Goal: Navigation & Orientation: Find specific page/section

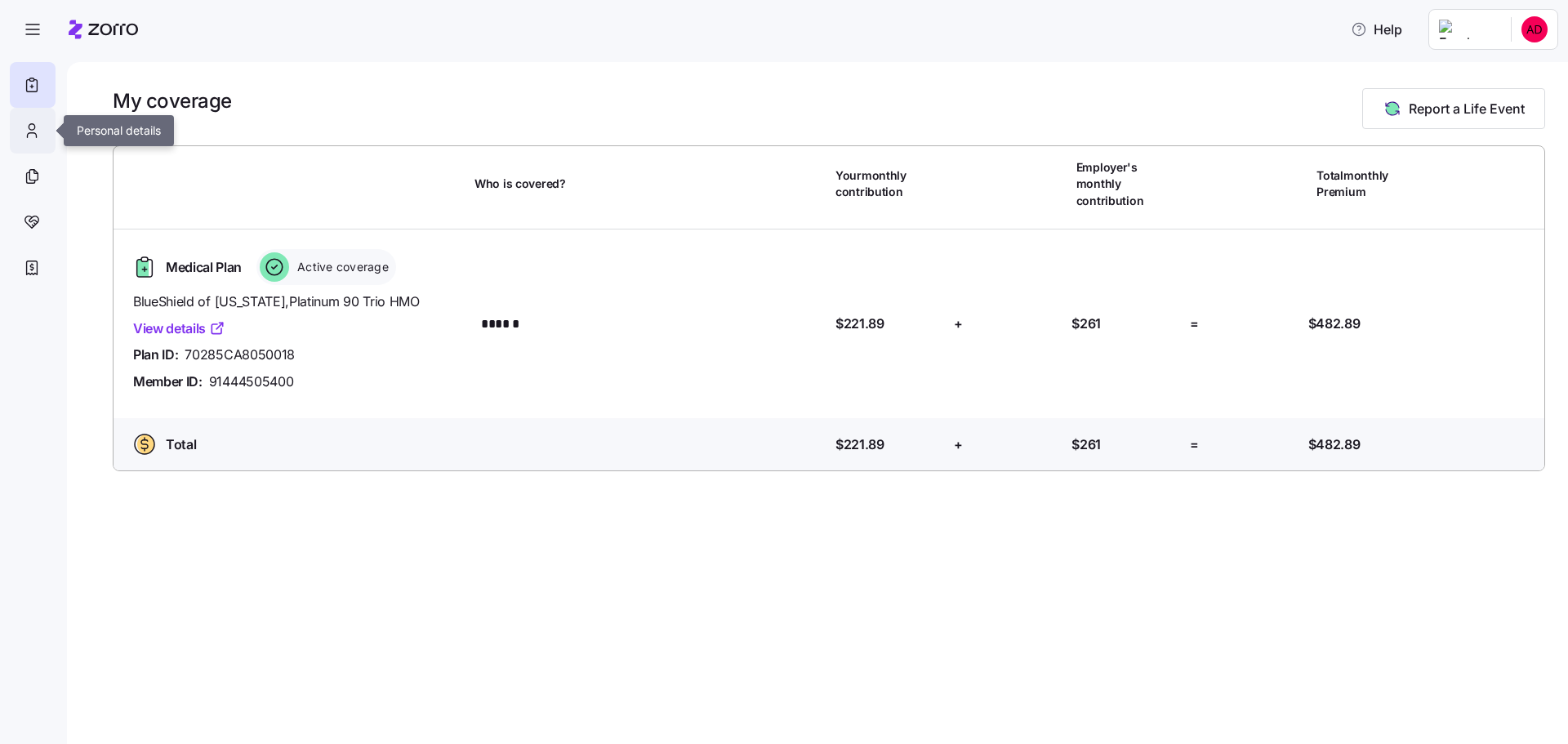
click at [33, 136] on icon at bounding box center [32, 131] width 18 height 20
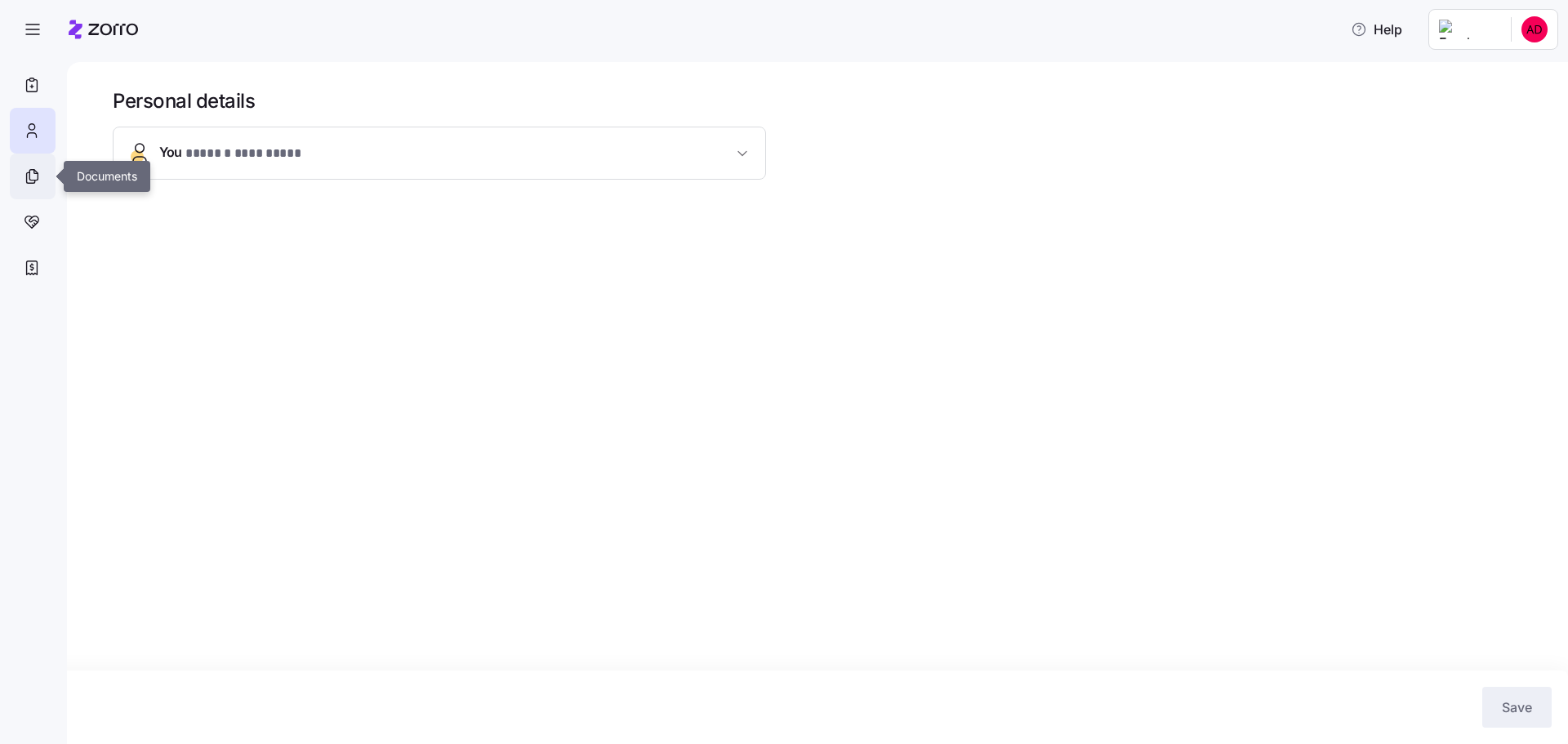
click at [50, 187] on div at bounding box center [32, 176] width 45 height 45
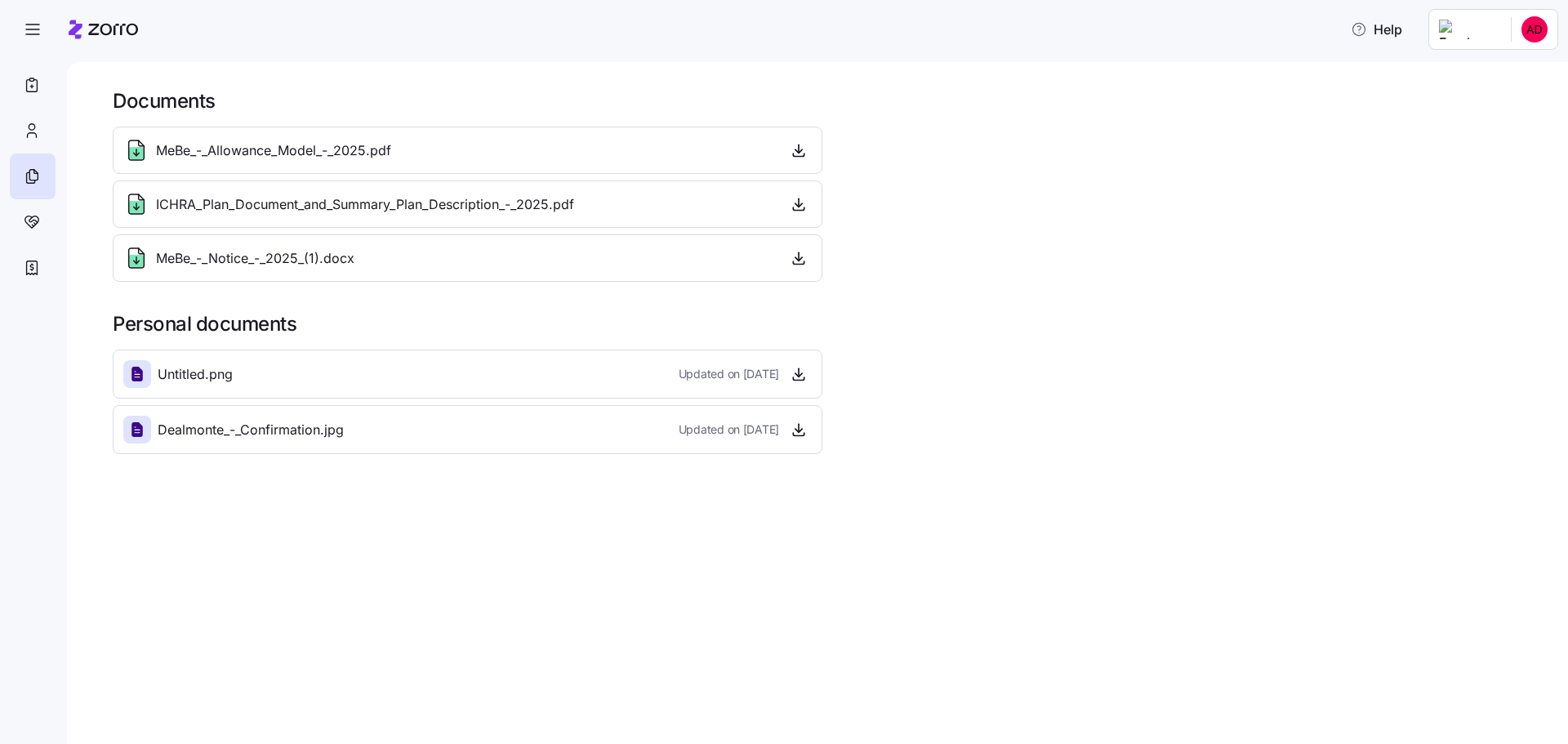
click at [304, 147] on span "MeBe_-_Allowance_Model_-_2025.pdf" at bounding box center [273, 150] width 235 height 21
click at [40, 88] on div at bounding box center [32, 84] width 45 height 45
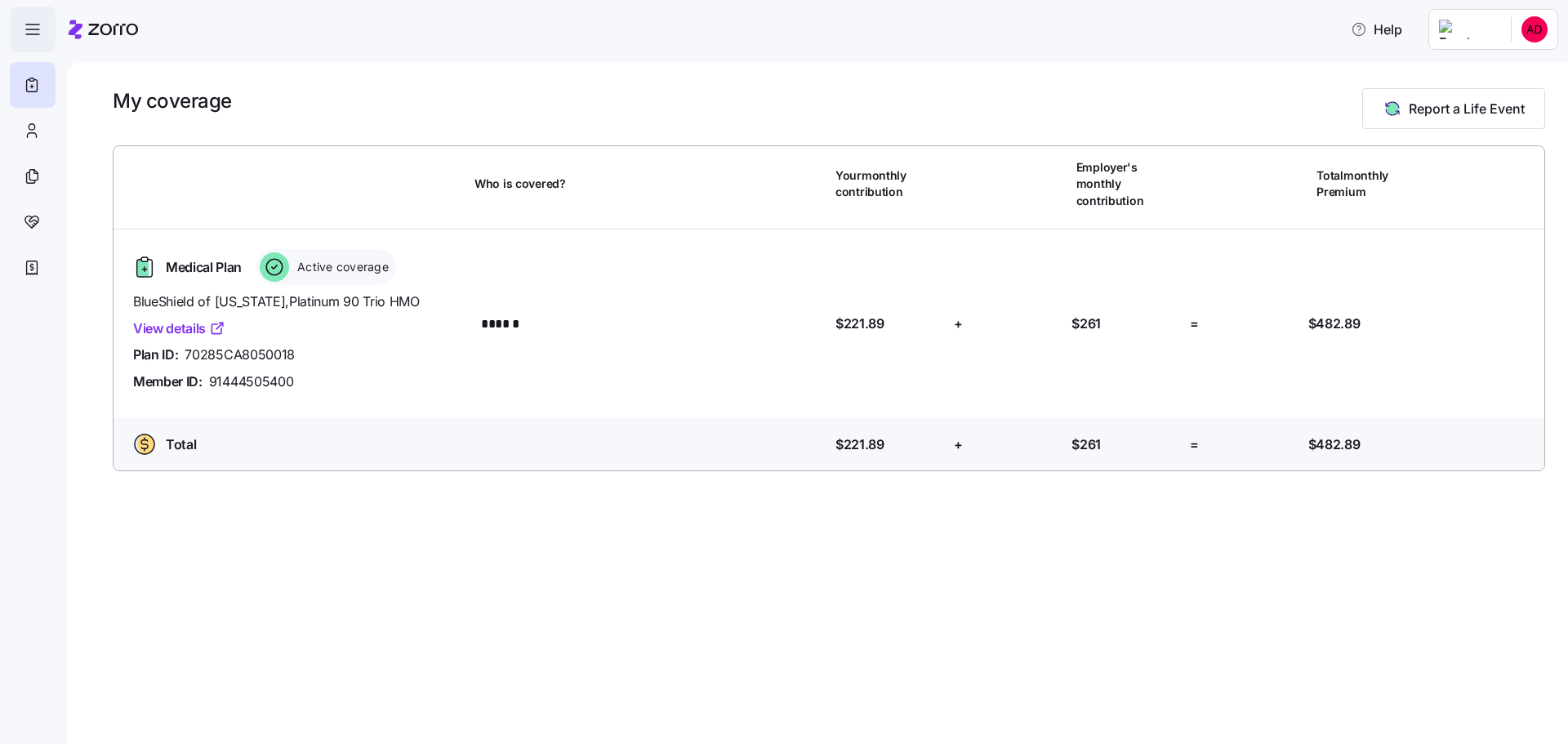
click at [24, 36] on icon "button" at bounding box center [33, 30] width 20 height 20
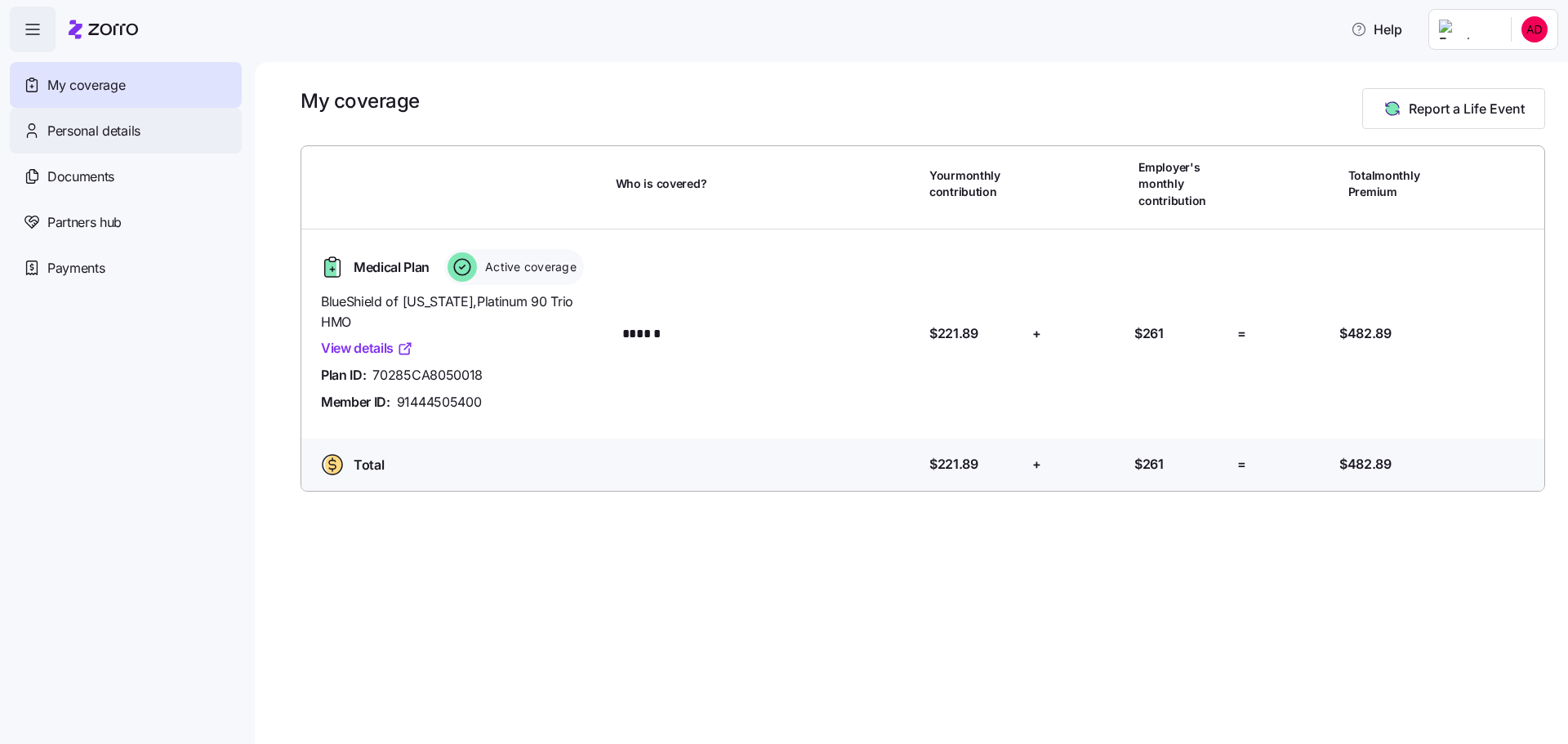
click at [145, 123] on div "Personal details" at bounding box center [126, 130] width 232 height 45
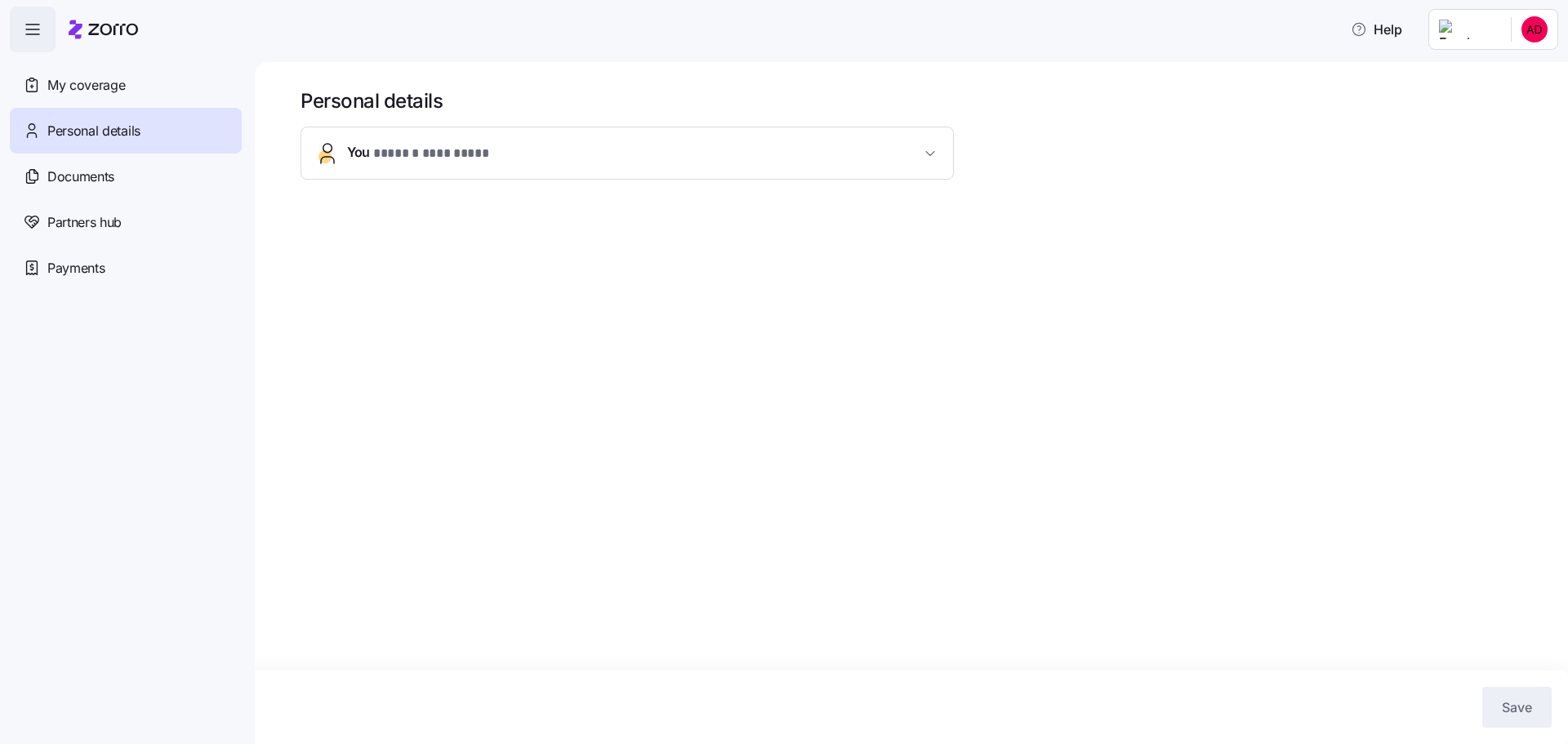
click at [23, 21] on icon "button" at bounding box center [33, 30] width 20 height 20
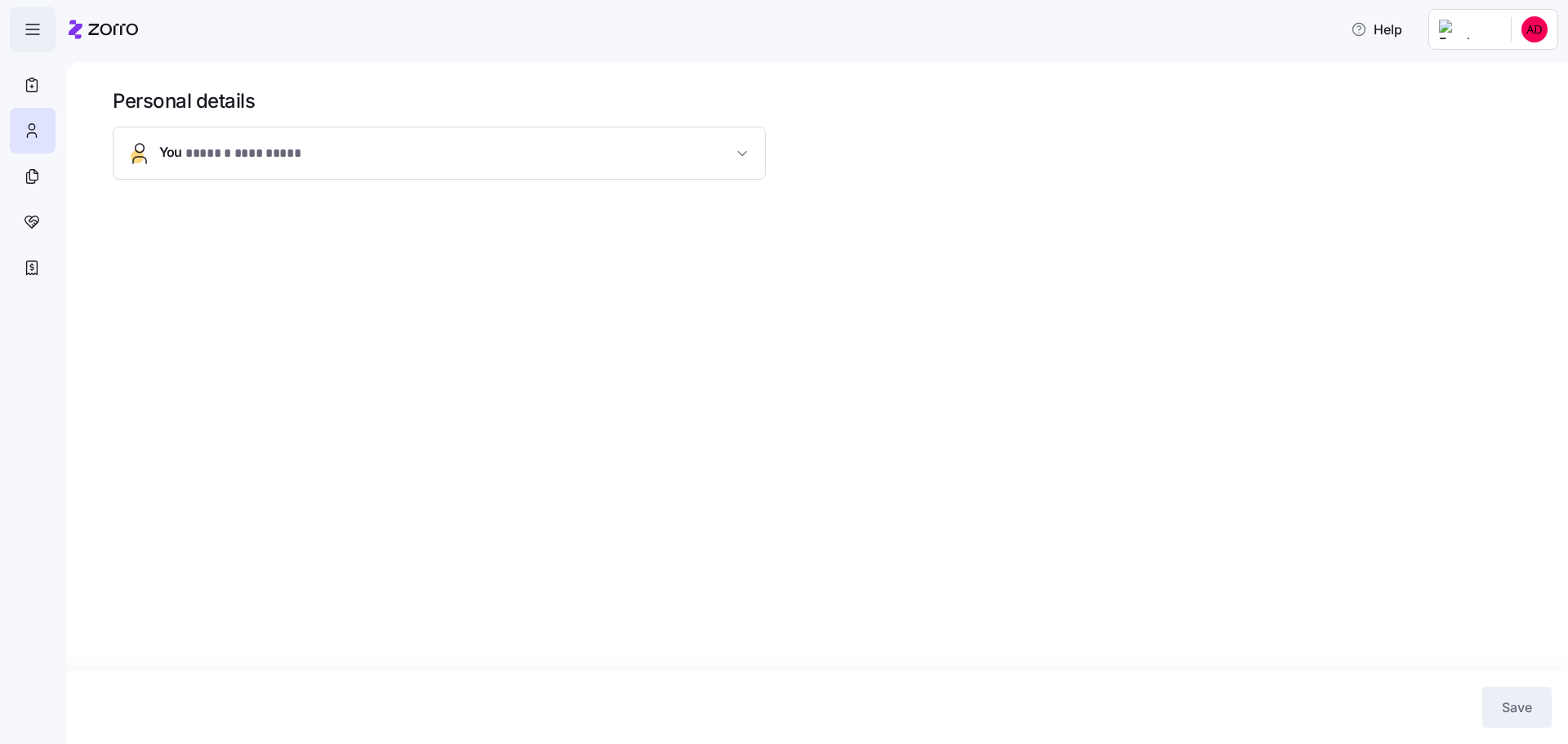
click at [23, 21] on icon "button" at bounding box center [33, 30] width 20 height 20
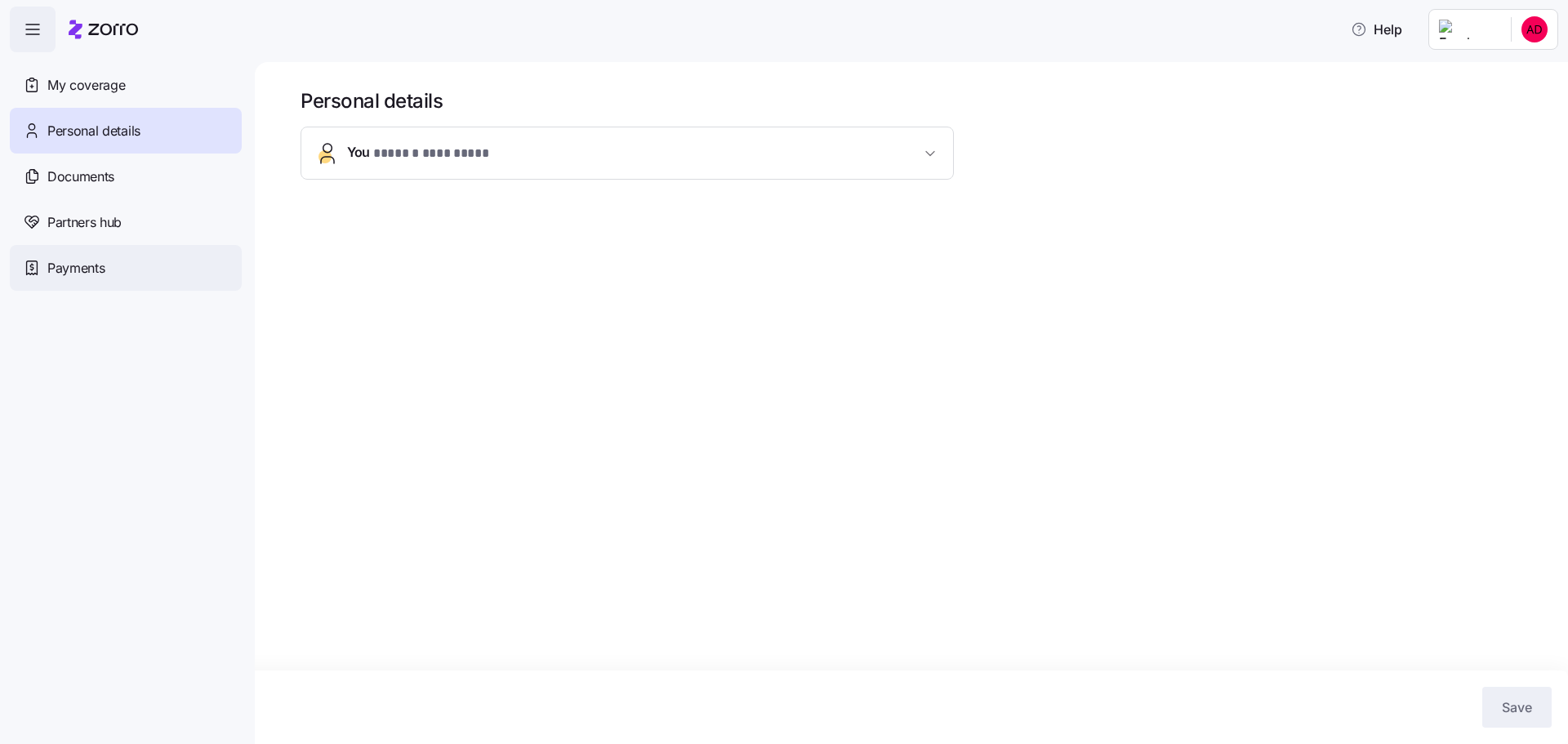
click at [72, 268] on span "Payments" at bounding box center [75, 268] width 57 height 21
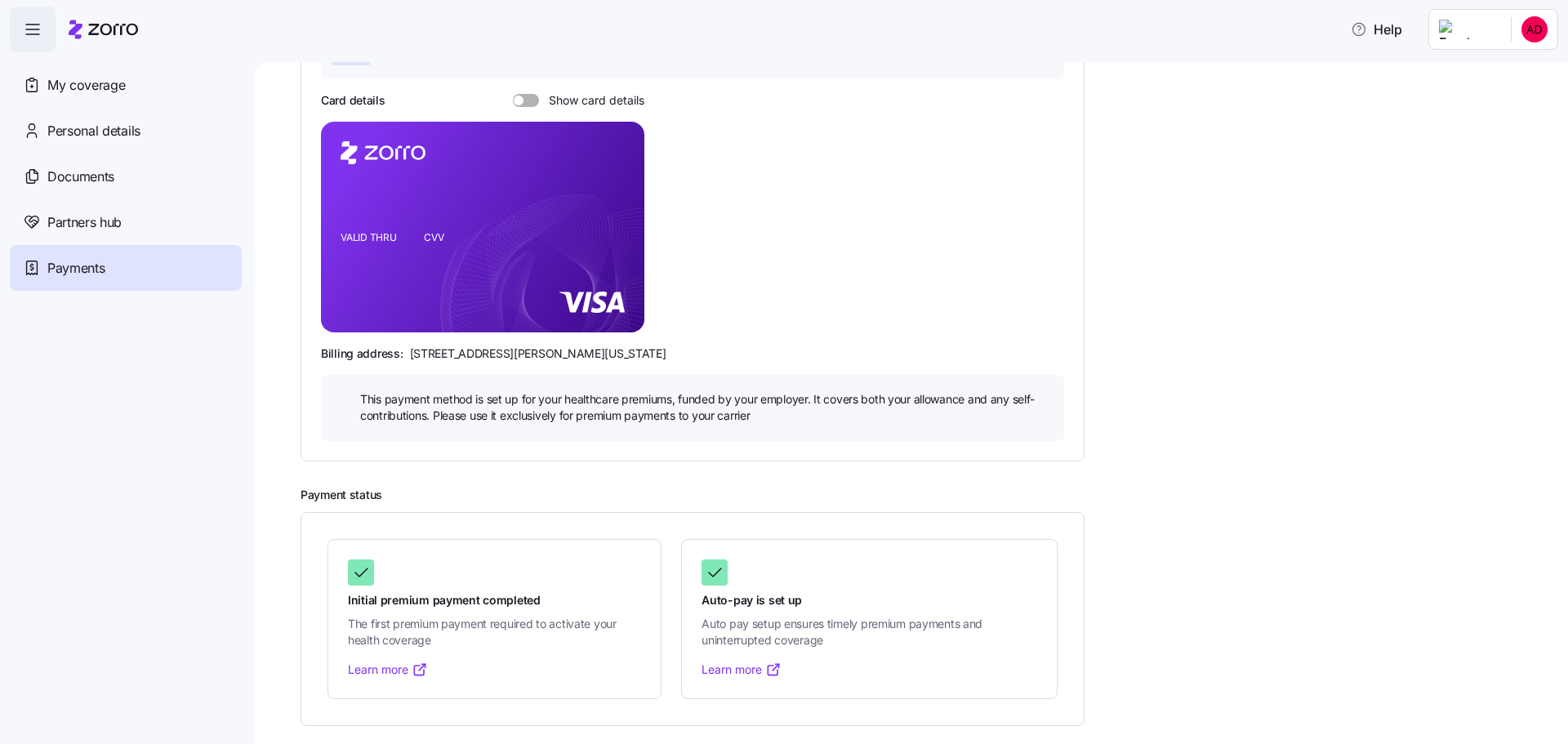
scroll to position [178, 0]
click at [409, 673] on link "Learn more" at bounding box center [387, 669] width 80 height 17
click at [843, 617] on span "Auto pay setup ensures timely premium payments and uninterrupted coverage" at bounding box center [869, 631] width 335 height 34
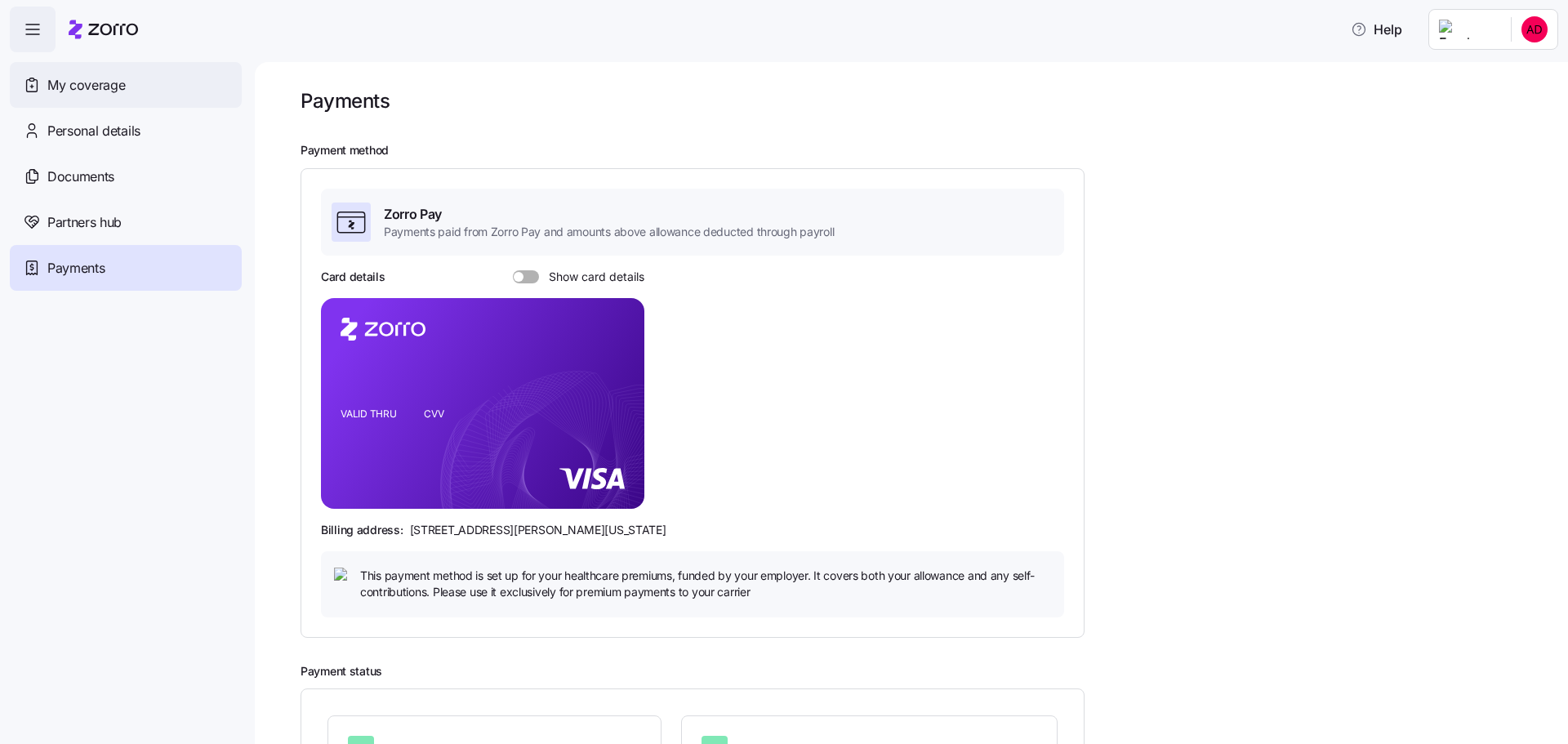
click at [157, 98] on div "My coverage" at bounding box center [126, 84] width 232 height 45
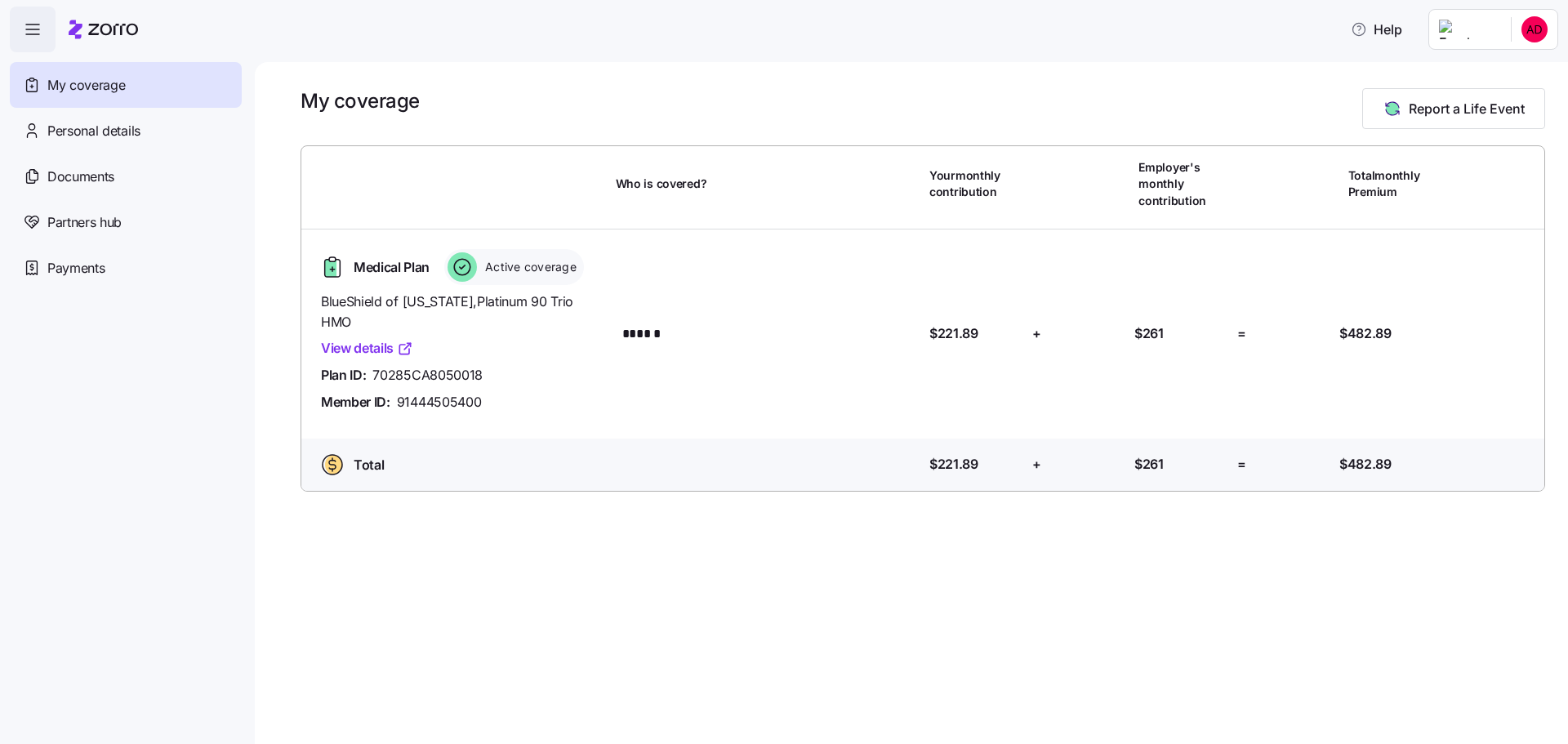
click at [41, 33] on icon "button" at bounding box center [33, 30] width 20 height 20
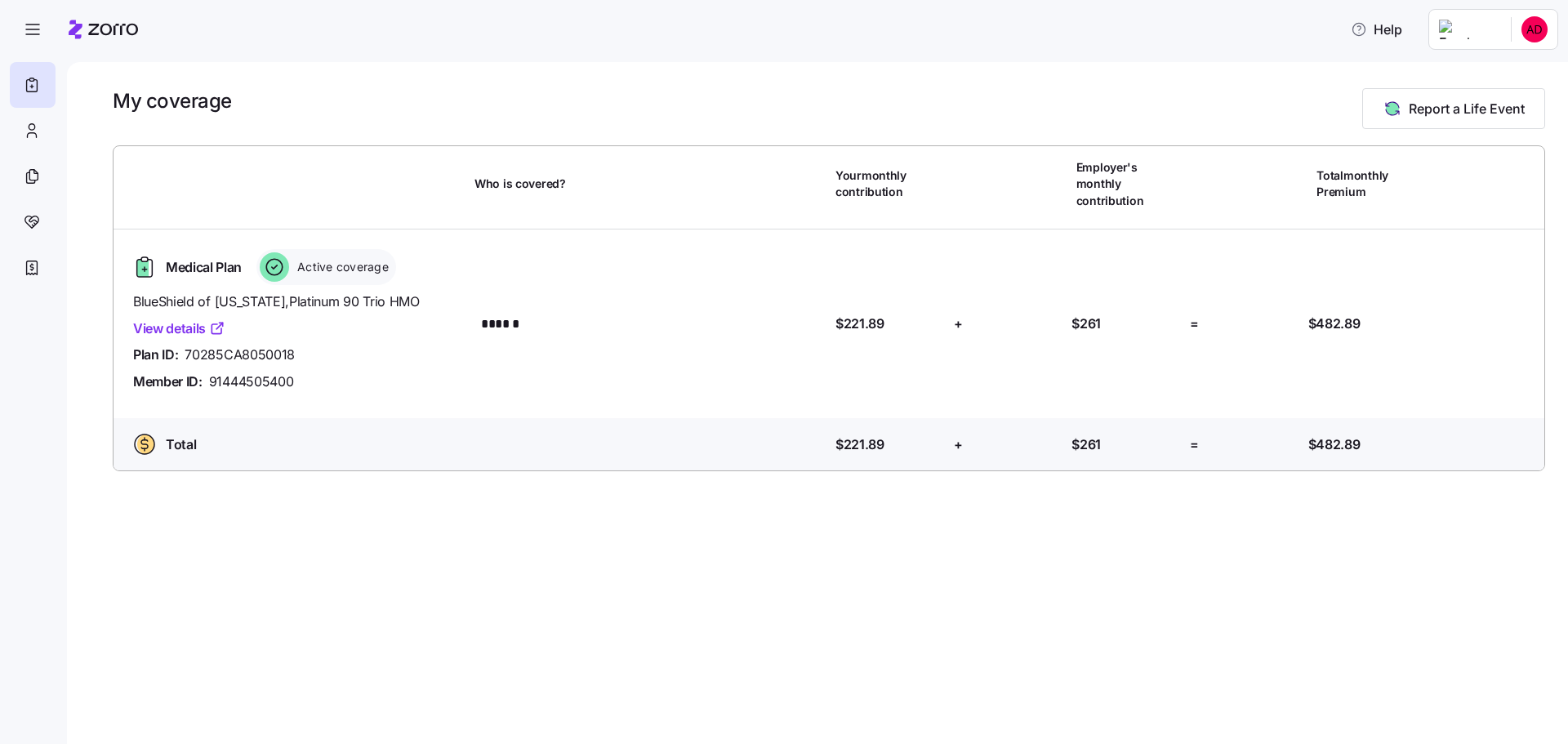
click at [197, 318] on link "View details" at bounding box center [179, 328] width 93 height 21
click at [45, 228] on div at bounding box center [32, 222] width 45 height 45
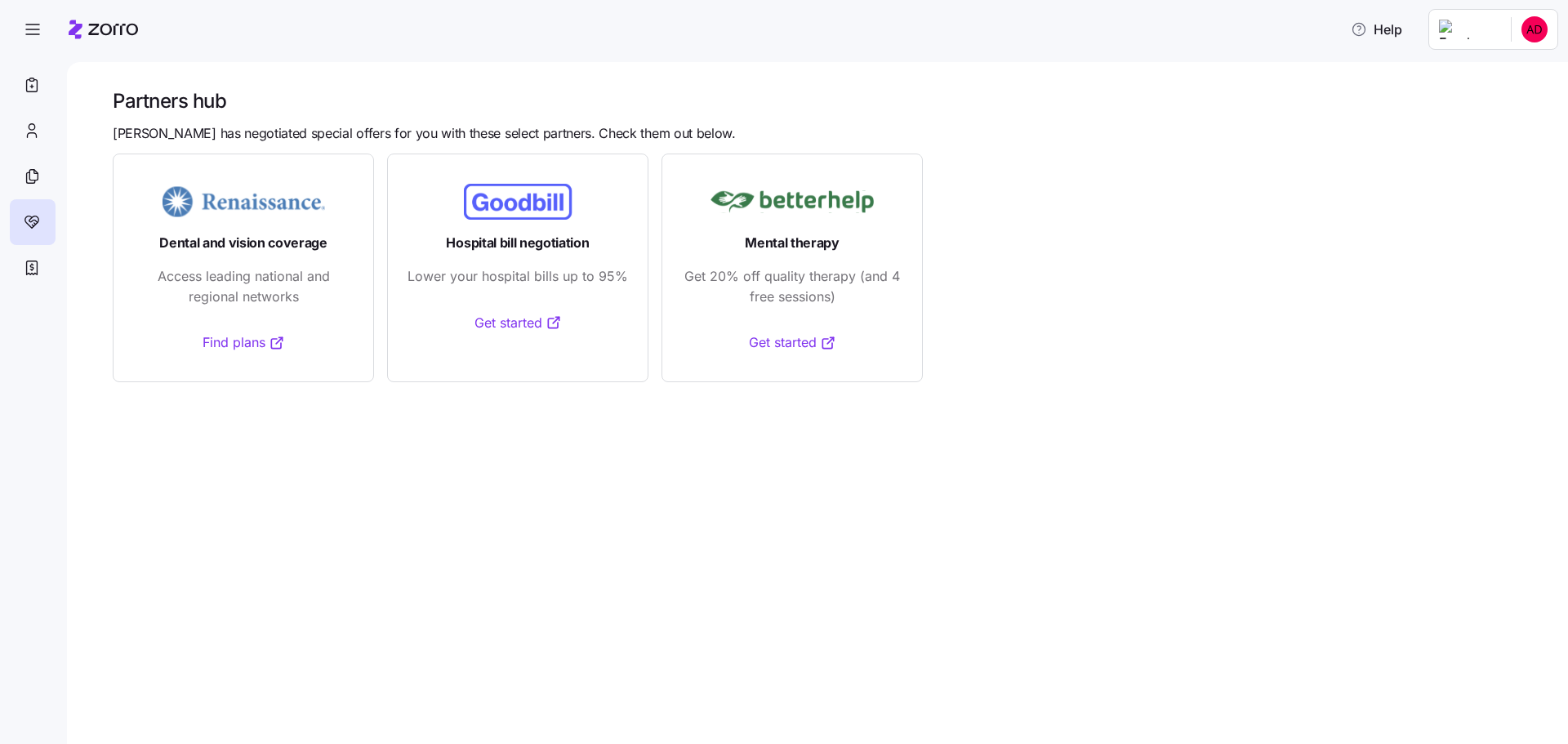
click at [256, 349] on link "Find plans" at bounding box center [244, 342] width 83 height 21
click at [30, 184] on icon at bounding box center [32, 177] width 18 height 20
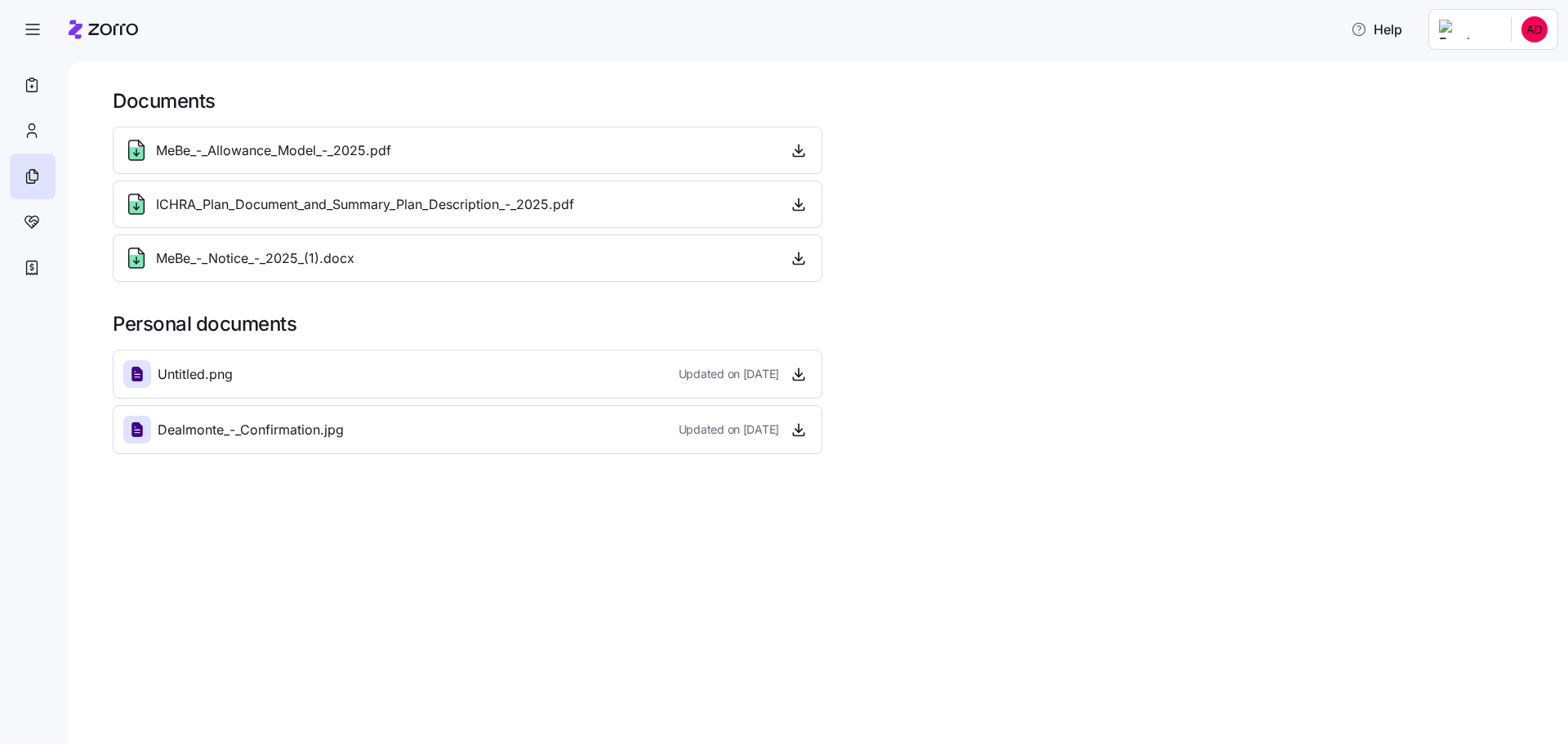
click at [264, 208] on span "ICHRA_Plan_Document_and_Summary_Plan_Description_-_2025.pdf" at bounding box center [365, 204] width 418 height 21
click at [330, 204] on span "ICHRA_Plan_Document_and_Summary_Plan_Description_-_2025.pdf" at bounding box center [365, 204] width 418 height 21
click at [243, 154] on span "MeBe_-_Allowance_Model_-_2025.pdf" at bounding box center [273, 150] width 235 height 21
click at [800, 210] on icon "button" at bounding box center [799, 204] width 17 height 17
click at [21, 253] on div at bounding box center [32, 268] width 45 height 45
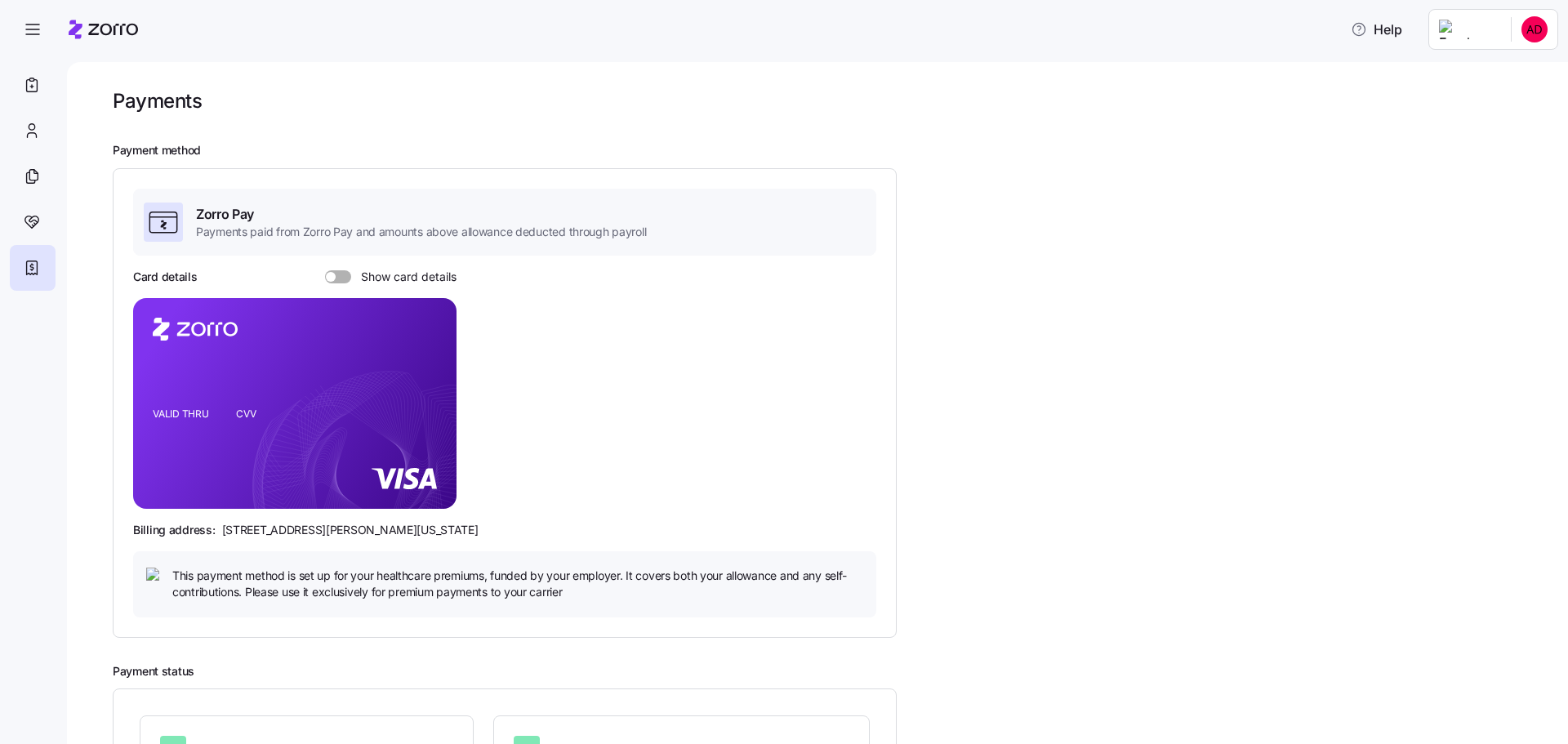
click at [322, 274] on div "Card details Show card details" at bounding box center [294, 277] width 323 height 17
click at [330, 274] on span at bounding box center [330, 277] width 10 height 10
click at [325, 270] on input "Show card details" at bounding box center [325, 270] width 0 height 0
click at [330, 274] on span at bounding box center [333, 277] width 17 height 13
click at [325, 270] on input "Show card details" at bounding box center [325, 270] width 0 height 0
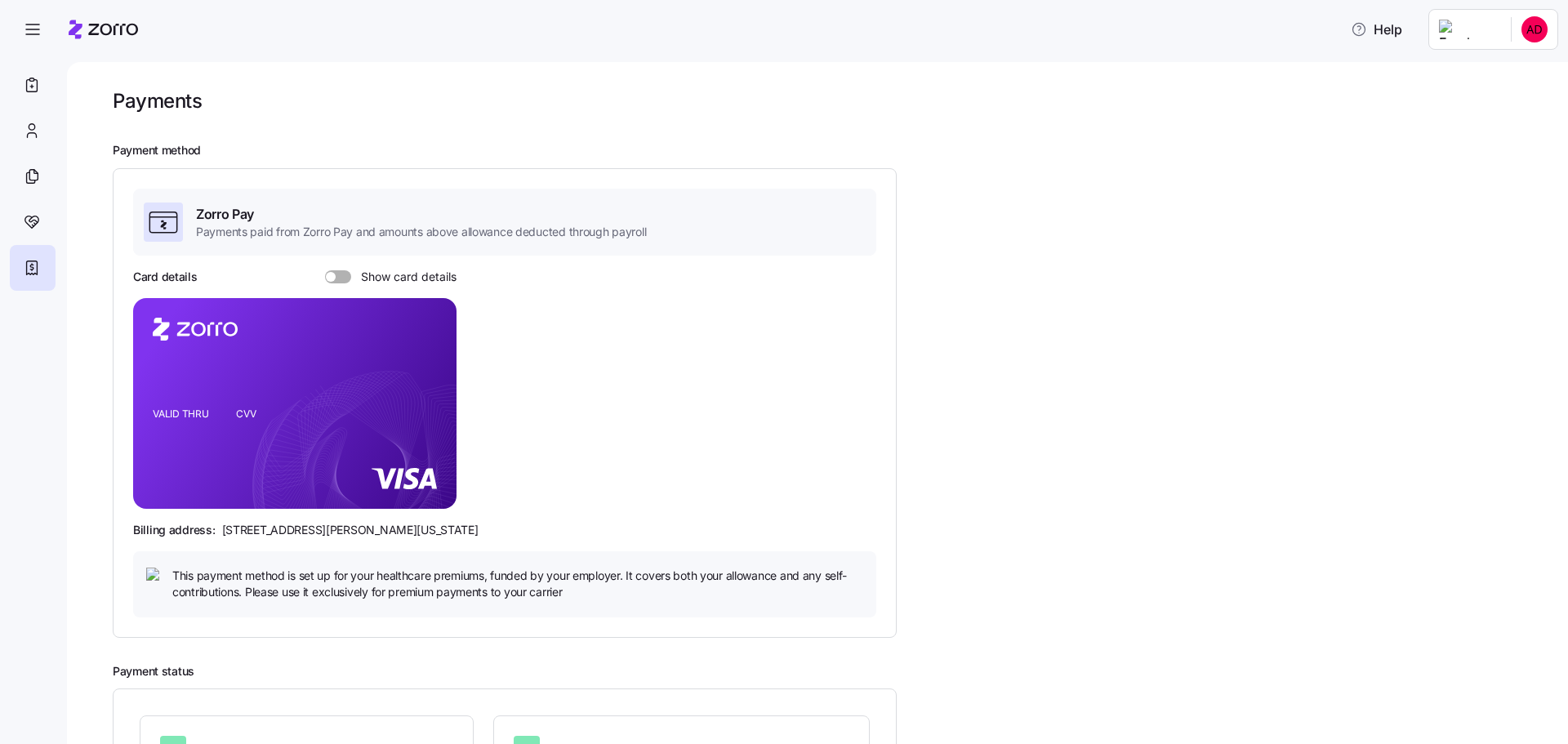
scroll to position [178, 0]
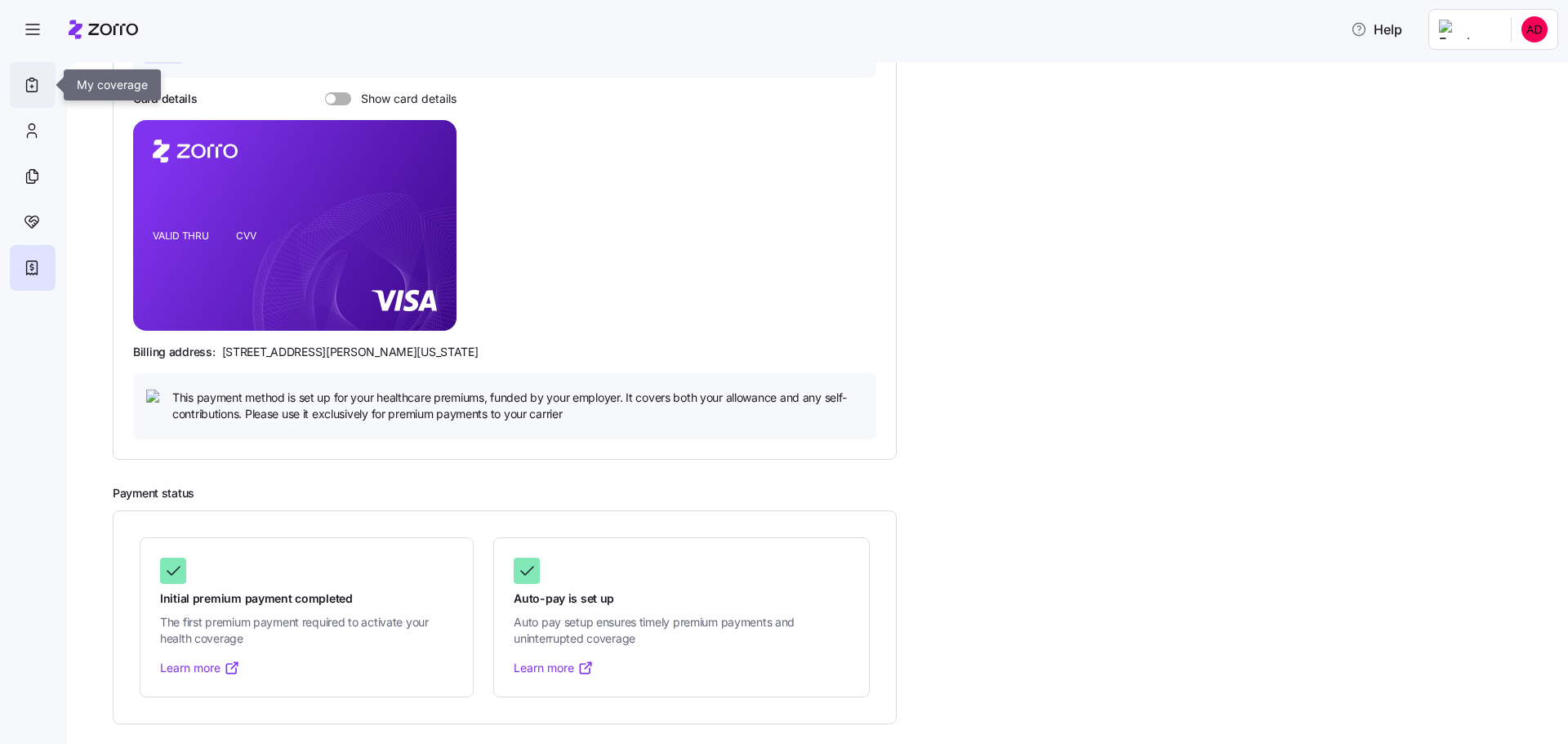
click at [35, 79] on icon at bounding box center [32, 85] width 18 height 20
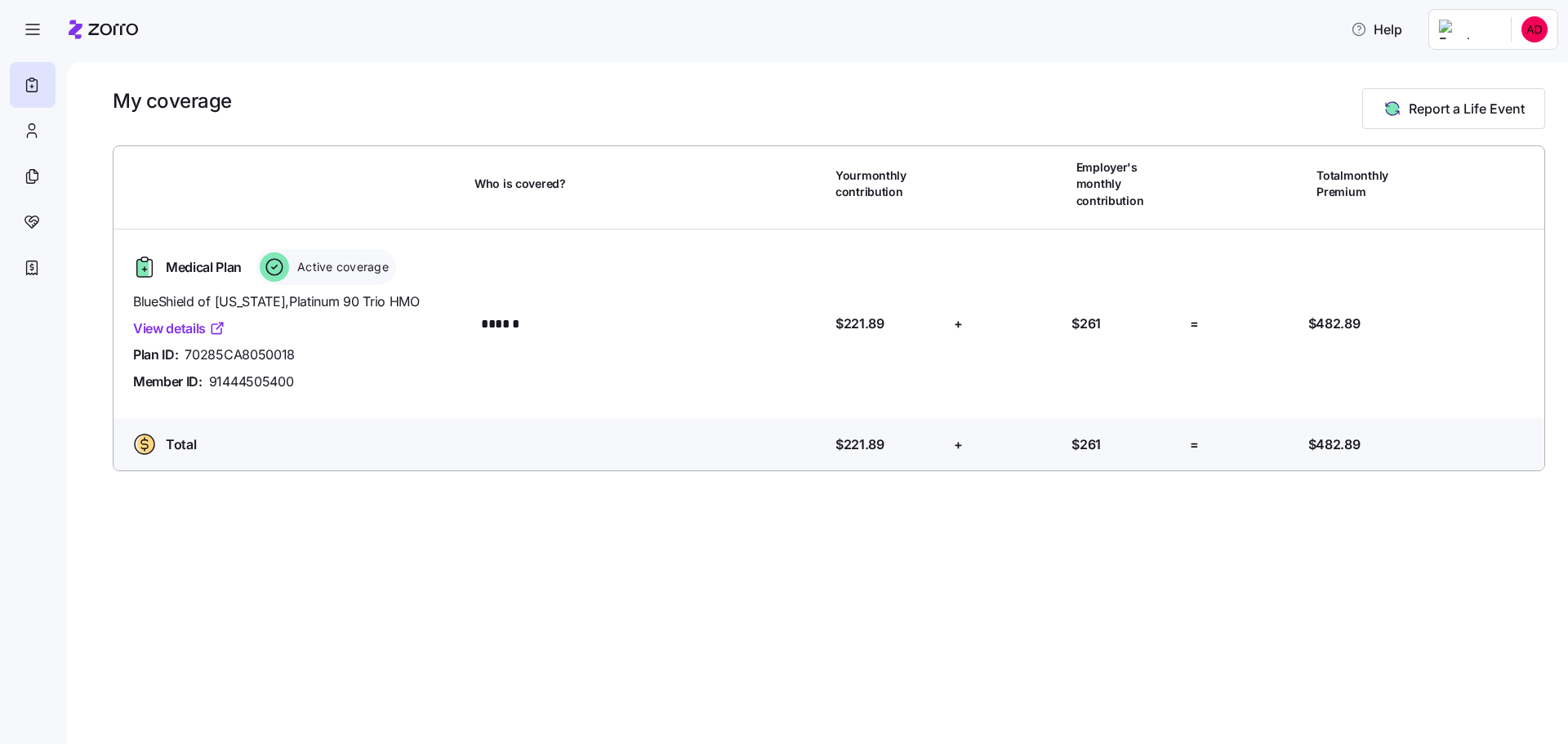
click at [189, 318] on link "View details" at bounding box center [179, 328] width 93 height 21
click at [35, 18] on span "button" at bounding box center [32, 29] width 44 height 44
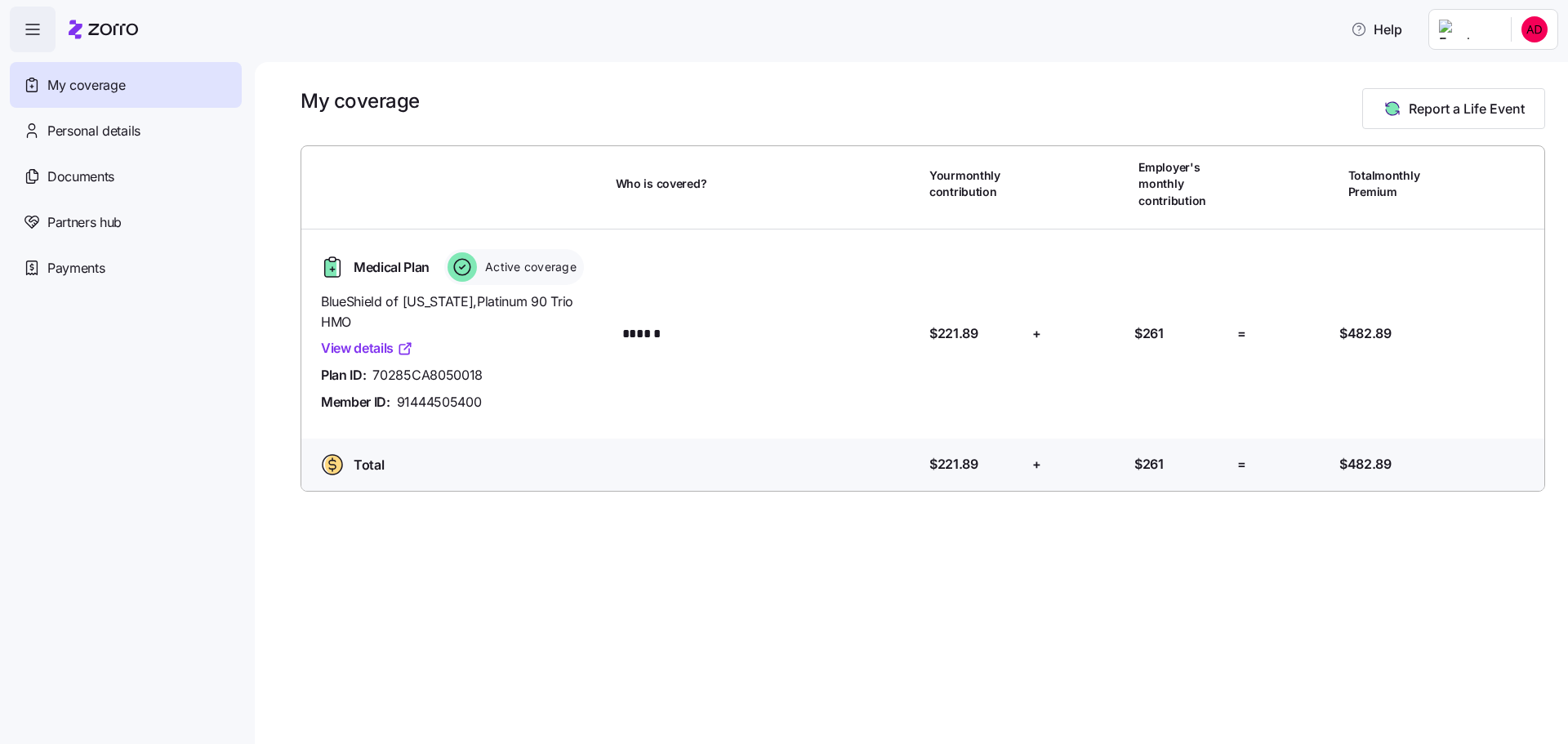
click at [388, 338] on link "View details" at bounding box center [367, 348] width 93 height 21
